Goal: Task Accomplishment & Management: Use online tool/utility

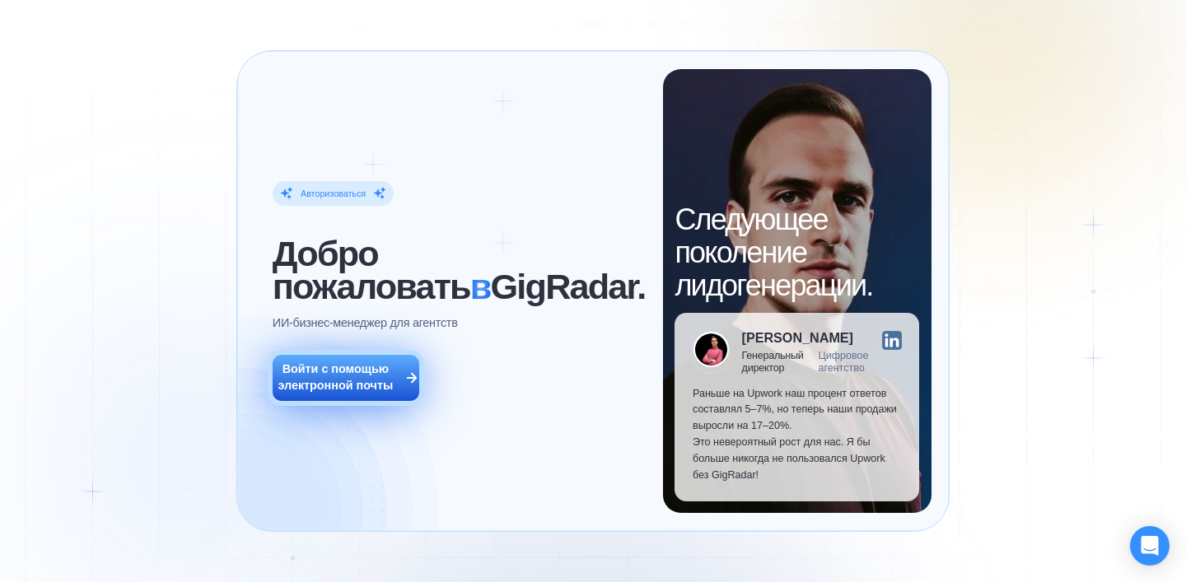
click at [318, 392] on font "Войти с помощью электронной почты" at bounding box center [335, 377] width 115 height 30
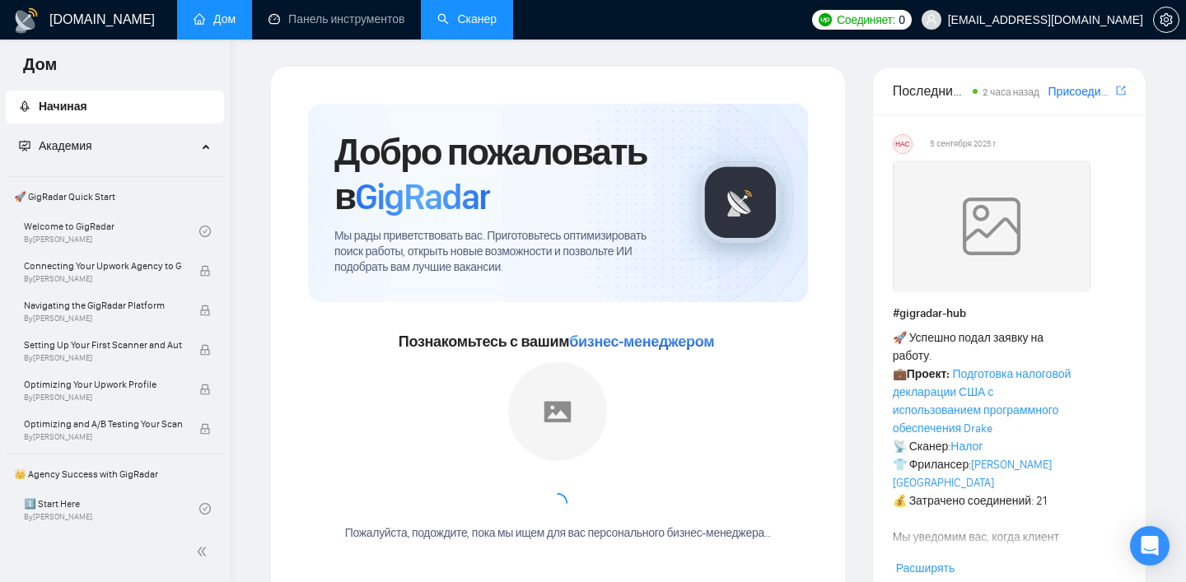
click at [481, 12] on link "Сканер" at bounding box center [466, 19] width 59 height 14
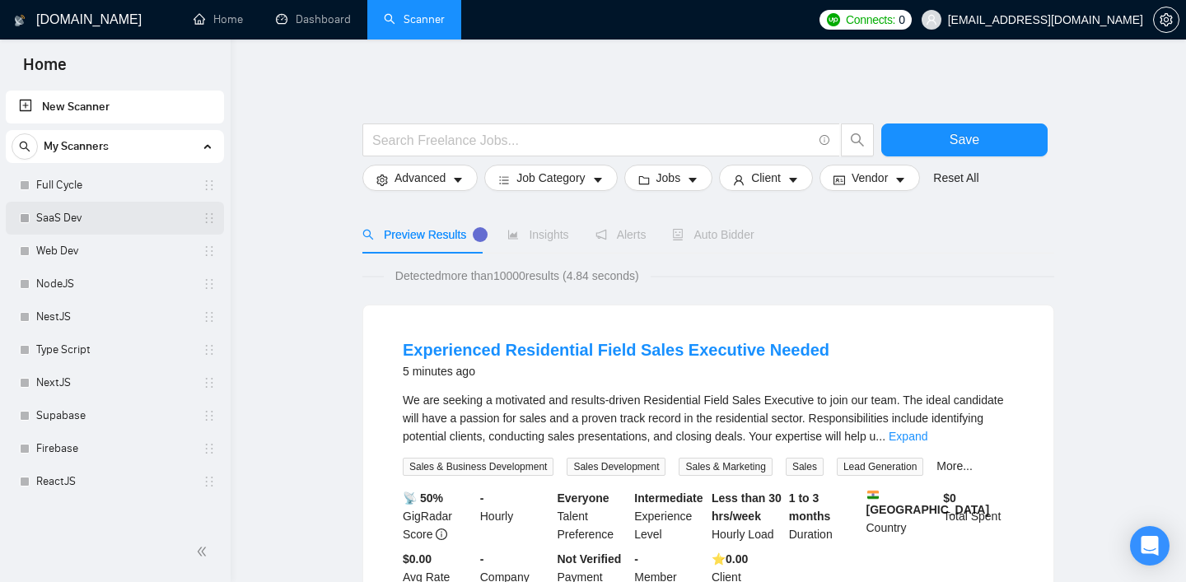
click at [105, 220] on link "SaaS Dev" at bounding box center [114, 218] width 157 height 33
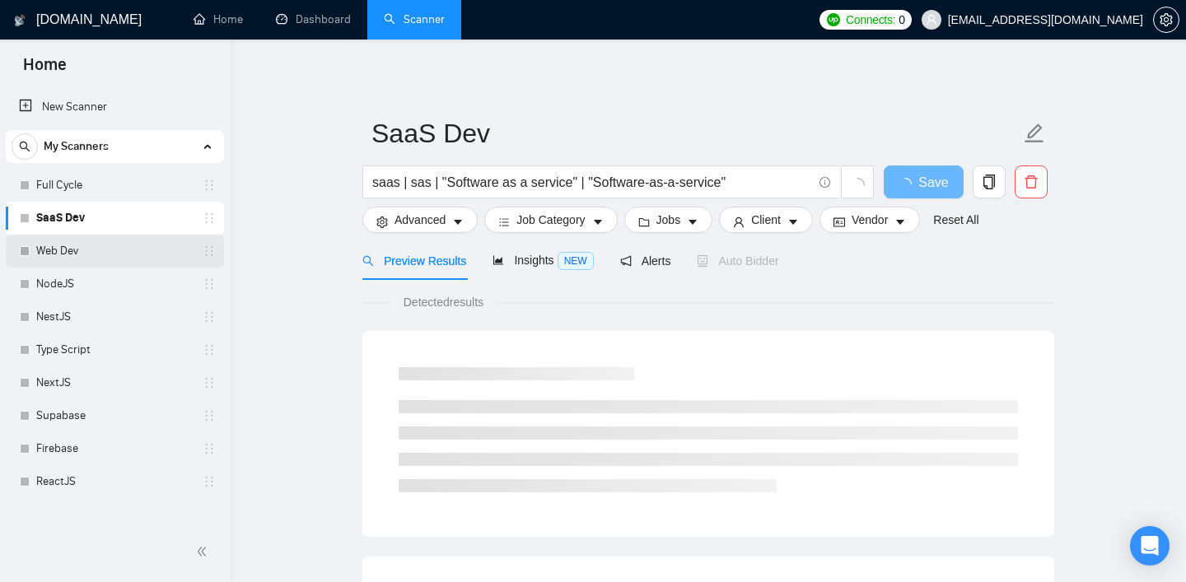
click at [58, 259] on link "Web Dev" at bounding box center [114, 251] width 157 height 33
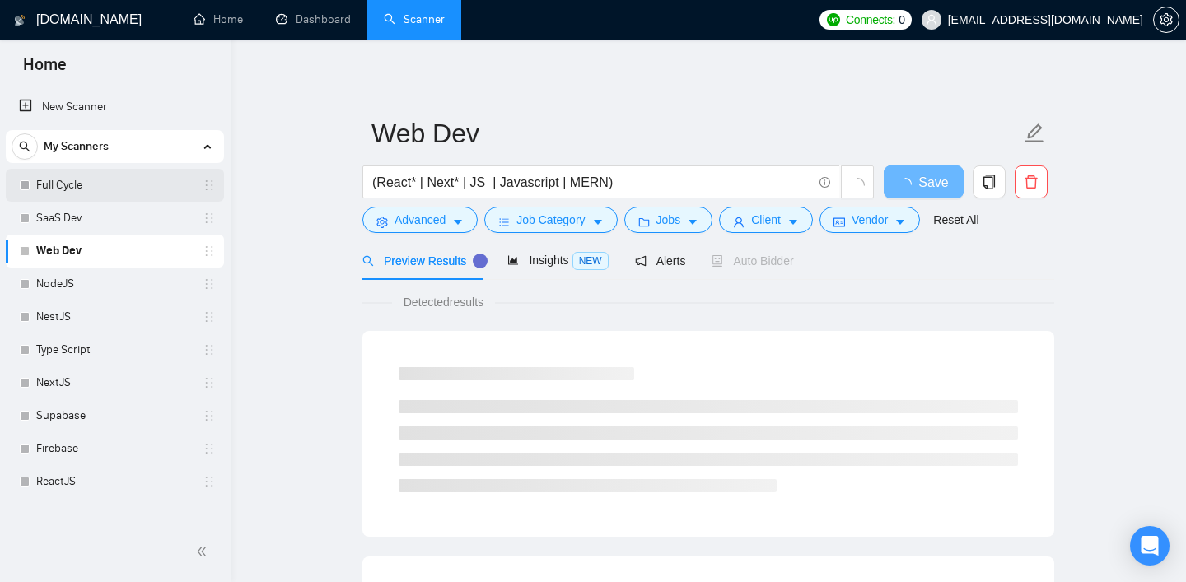
click at [64, 192] on link "Full Cycle" at bounding box center [114, 185] width 157 height 33
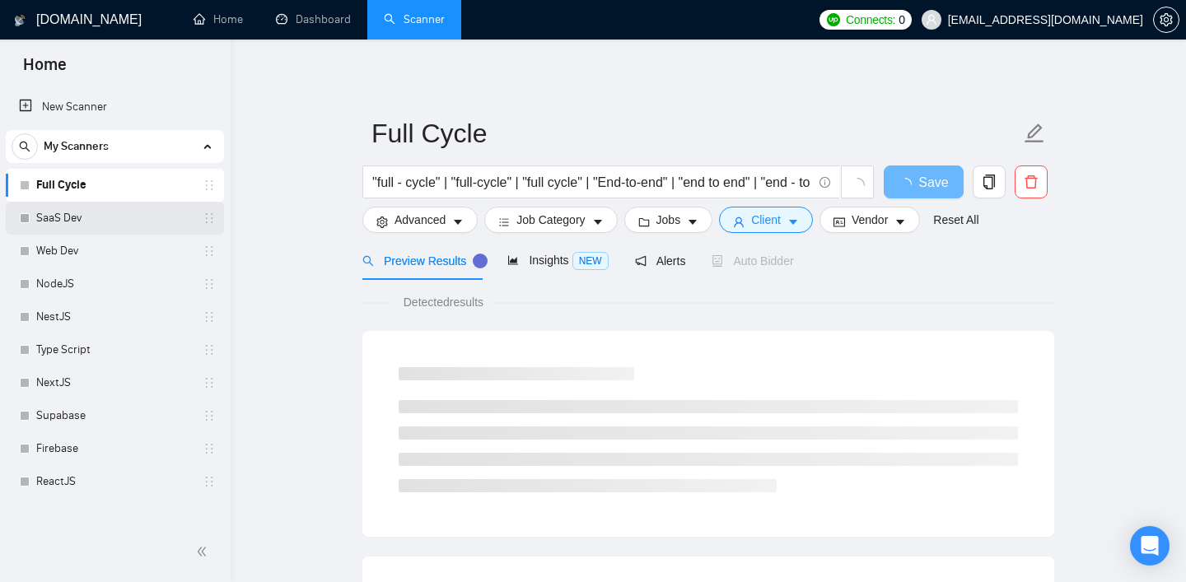
click at [95, 213] on link "SaaS Dev" at bounding box center [114, 218] width 157 height 33
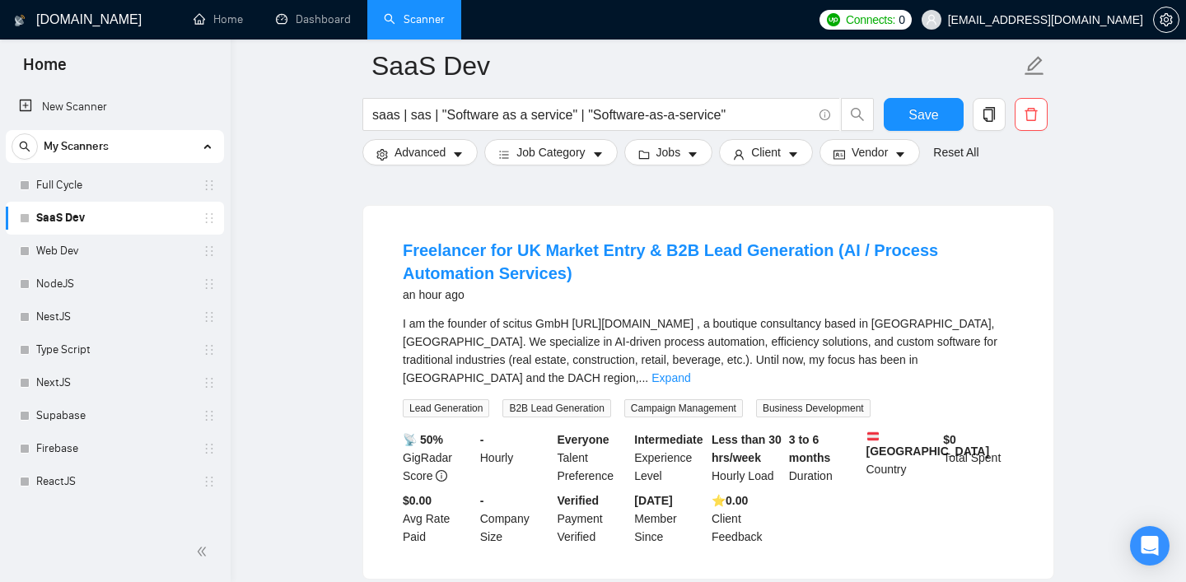
scroll to position [1961, 0]
click at [99, 220] on link "SaaS Dev" at bounding box center [114, 218] width 157 height 33
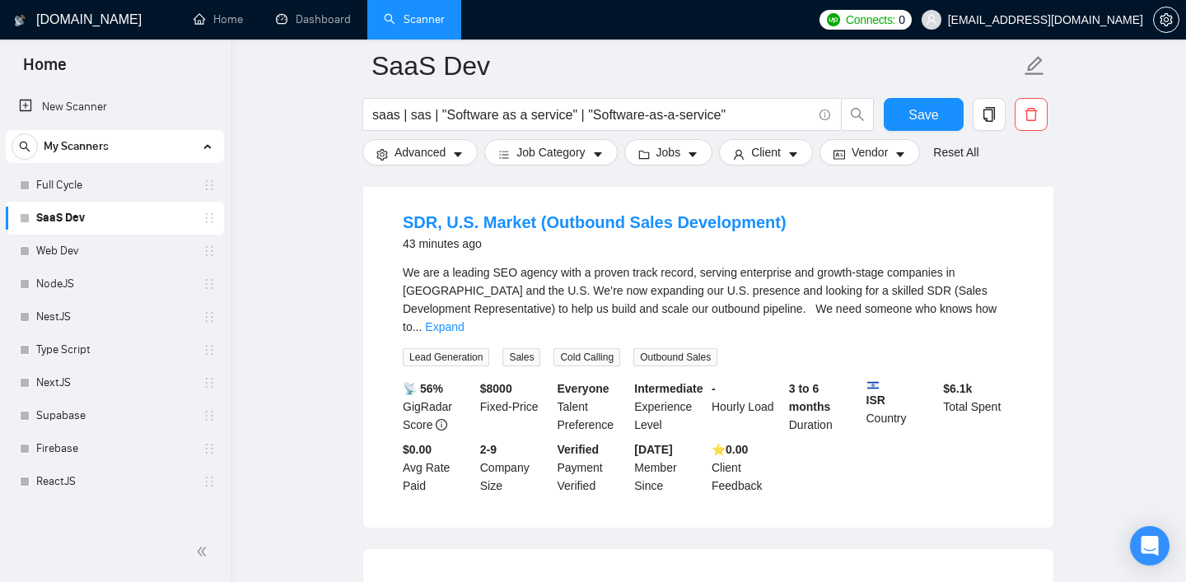
scroll to position [0, 0]
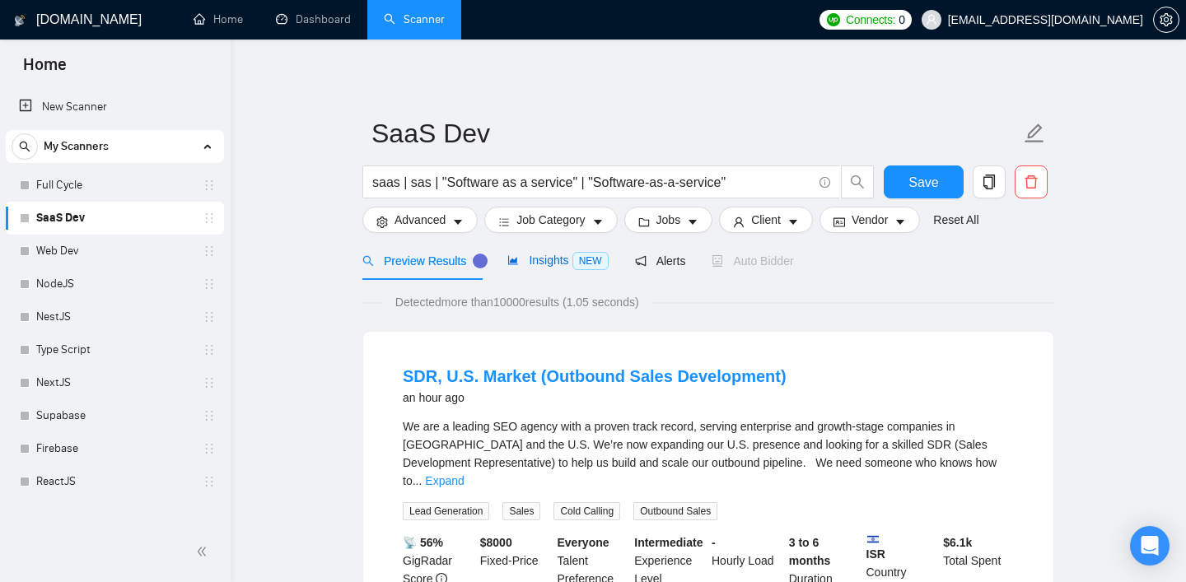
click at [549, 259] on span "Insights NEW" at bounding box center [557, 260] width 100 height 13
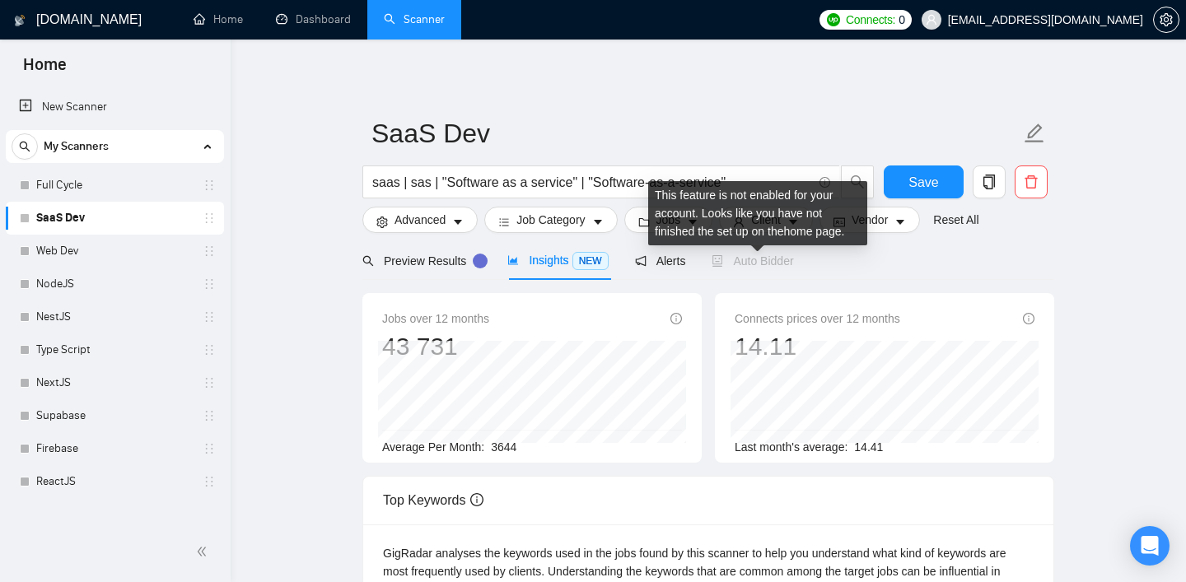
click at [750, 259] on span "Auto Bidder" at bounding box center [753, 261] width 82 height 13
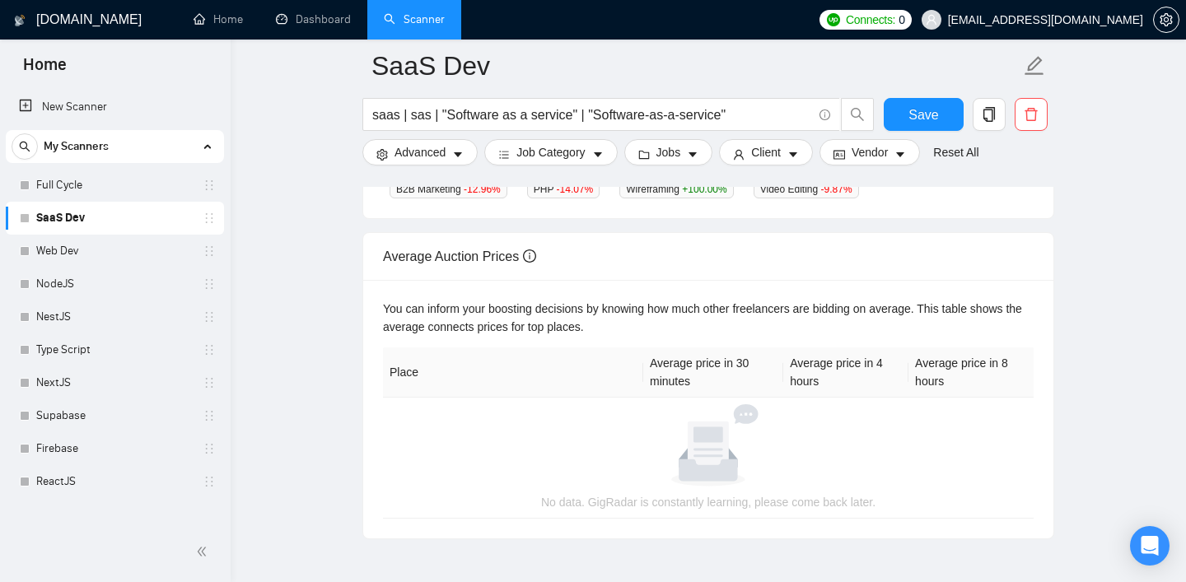
scroll to position [718, 0]
